Goal: Information Seeking & Learning: Understand process/instructions

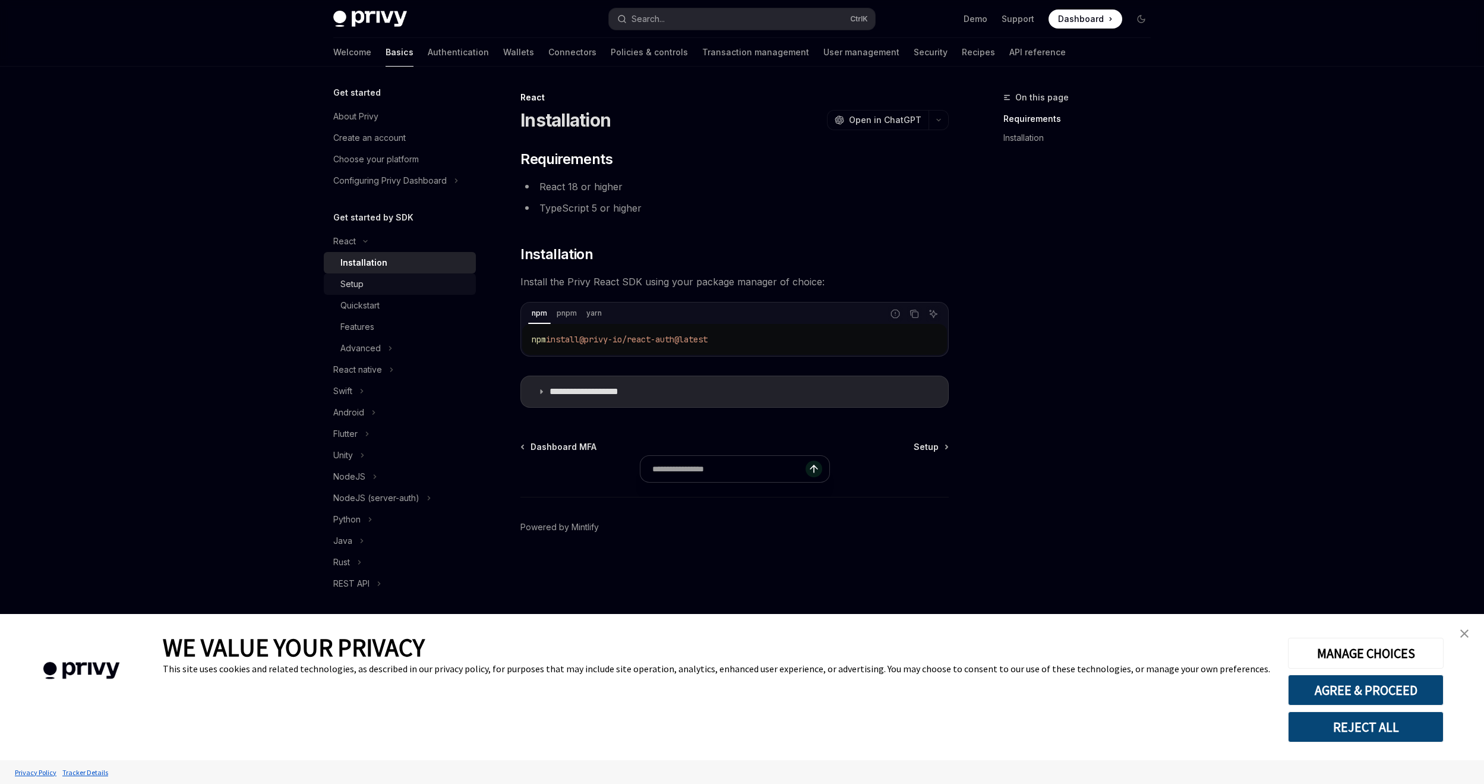
click at [372, 288] on div "Setup" at bounding box center [404, 284] width 128 height 14
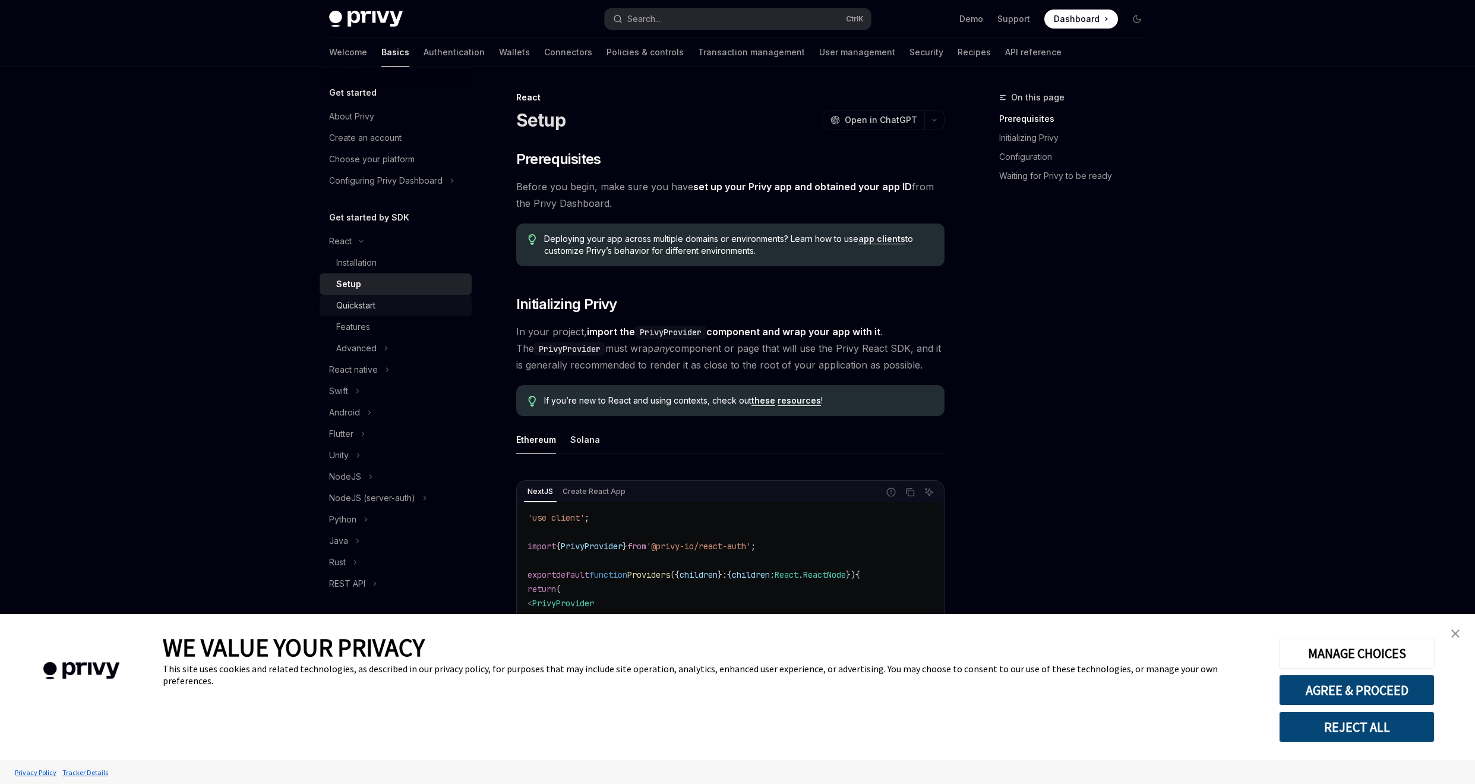
click at [382, 311] on div "Quickstart" at bounding box center [400, 305] width 128 height 14
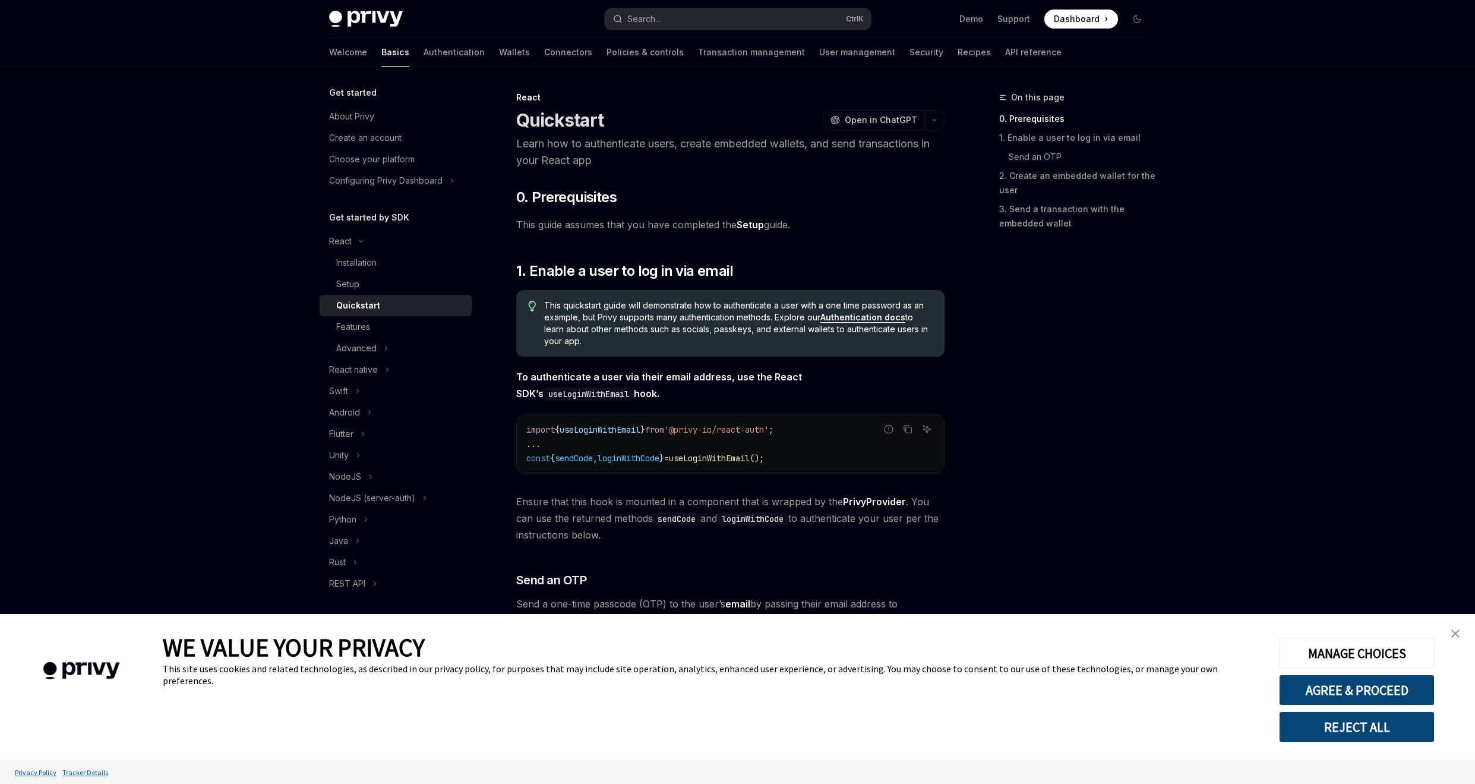
click at [383, 295] on link "Quickstart" at bounding box center [396, 305] width 152 height 21
click at [378, 282] on div "Setup" at bounding box center [400, 284] width 128 height 14
type textarea "*"
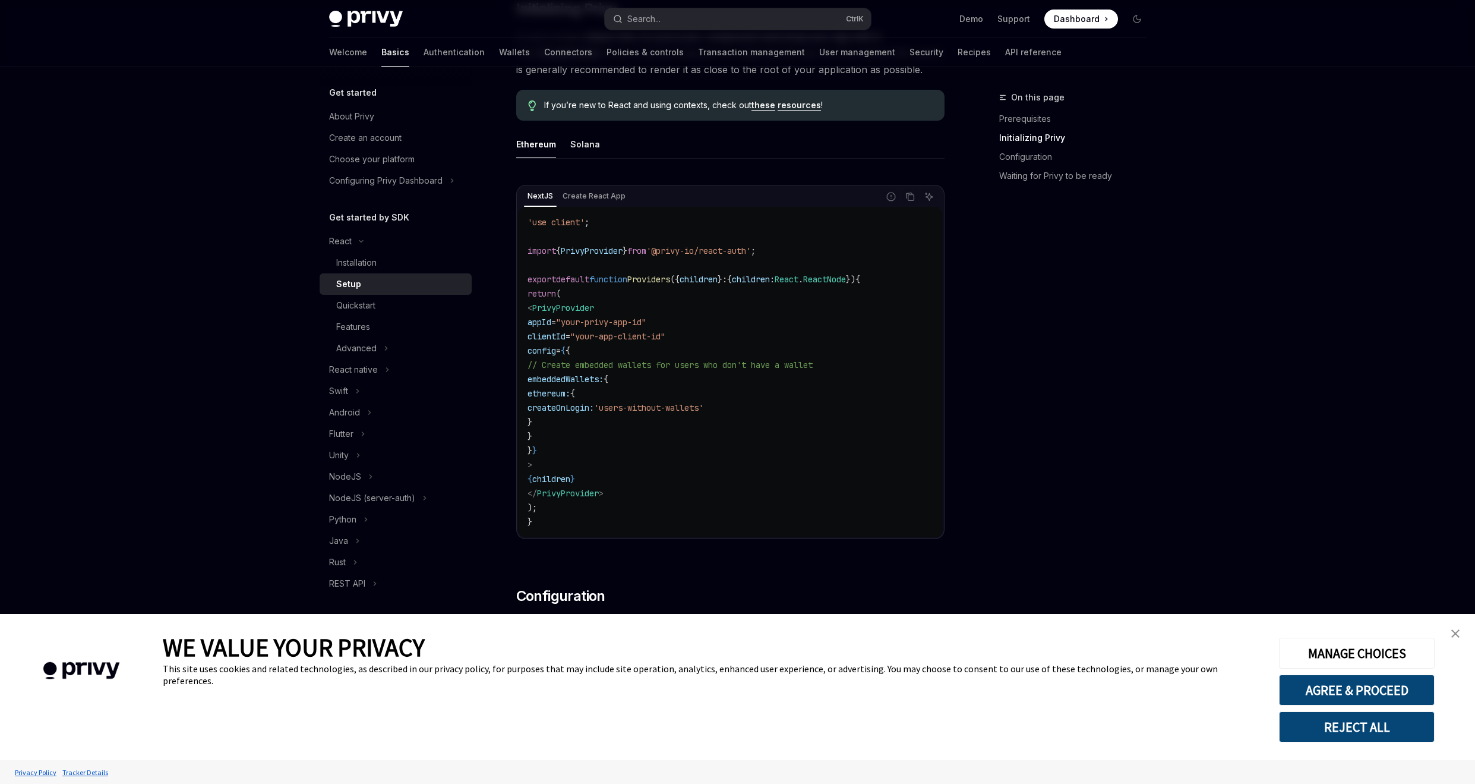
scroll to position [297, 0]
